Goal: Task Accomplishment & Management: Complete application form

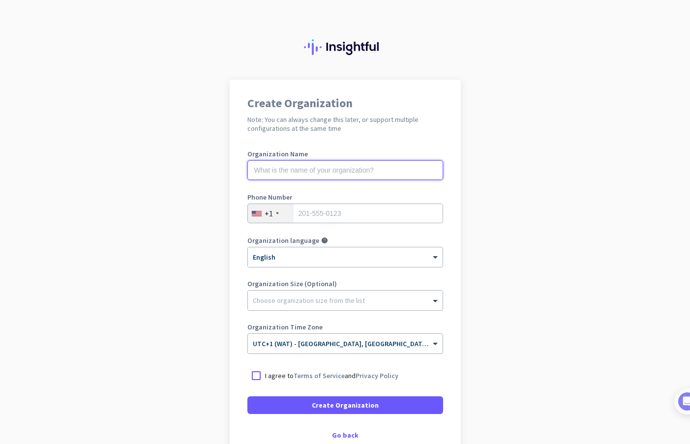
click at [336, 170] on input "text" at bounding box center [345, 170] width 196 height 20
click at [487, 159] on app-onboarding-organization "Create Organization Note: You can always change this later, or support multiple…" at bounding box center [345, 293] width 690 height 426
click at [330, 169] on input "text" at bounding box center [345, 170] width 196 height 20
click at [338, 167] on input "text" at bounding box center [345, 170] width 196 height 20
click at [493, 171] on app-onboarding-organization "Create Organization Note: You can always change this later, or support multiple…" at bounding box center [345, 293] width 690 height 426
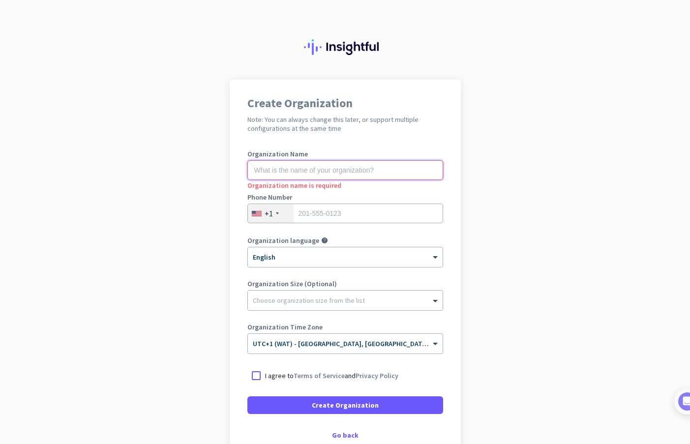
click at [381, 172] on input "text" at bounding box center [345, 170] width 196 height 20
drag, startPoint x: 444, startPoint y: 84, endPoint x: 401, endPoint y: 81, distance: 43.4
click at [444, 84] on div "Create Organization Note: You can always change this later, or support multiple…" at bounding box center [345, 268] width 231 height 377
